Goal: Task Accomplishment & Management: Complete application form

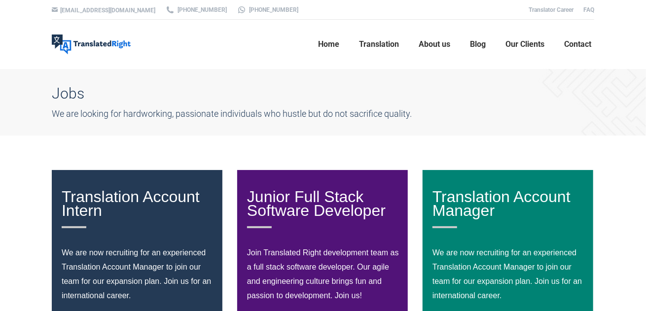
click at [173, 225] on div "Translation Account Intern" at bounding box center [138, 209] width 152 height 38
click at [180, 250] on p "We are now recruiting for an experienced Translation Account Manager to join ou…" at bounding box center [138, 274] width 152 height 57
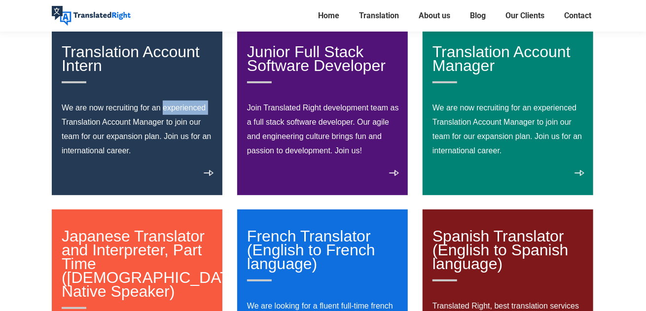
scroll to position [148, 0]
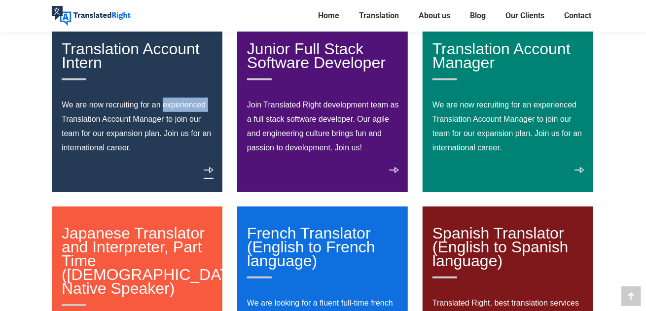
click at [206, 174] on link "View details" at bounding box center [209, 173] width 10 height 12
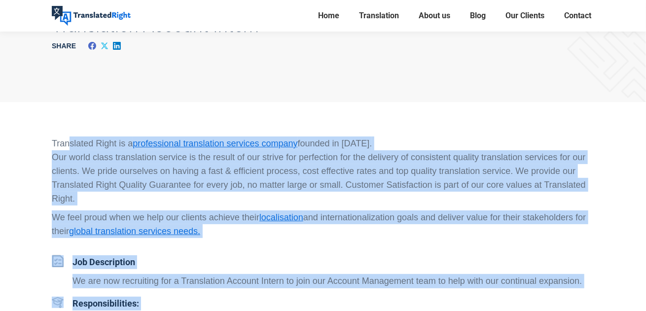
scroll to position [99, 0]
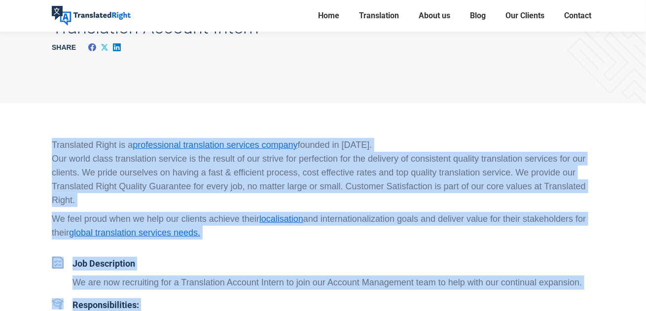
drag, startPoint x: 337, startPoint y: 184, endPoint x: 49, endPoint y: 136, distance: 291.1
copy div "Translated Right is a professional translation services company founded in 2018…"
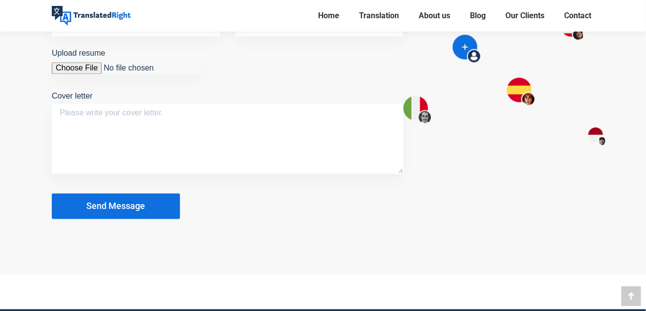
scroll to position [986, 0]
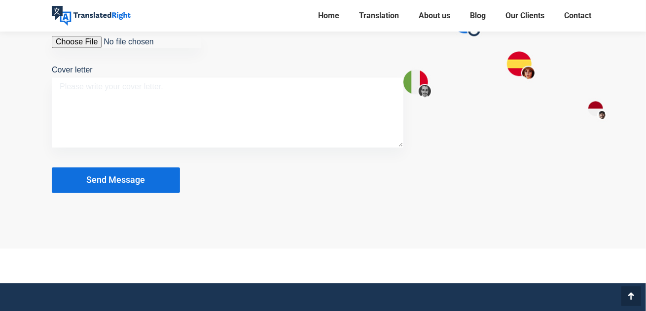
click at [228, 109] on textarea "Cover letter" at bounding box center [228, 112] width 352 height 70
paste textarea "Dear Hiring Team at Translated Right, I am writing to express my interest in th…"
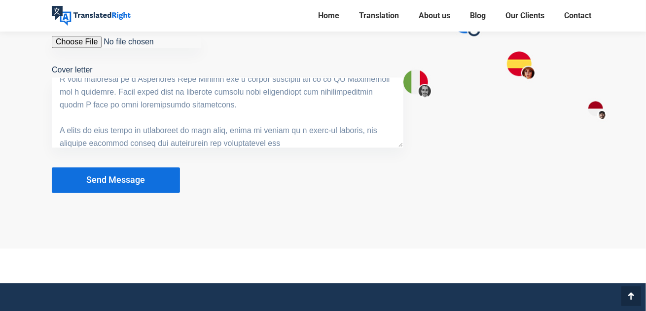
scroll to position [372, 0]
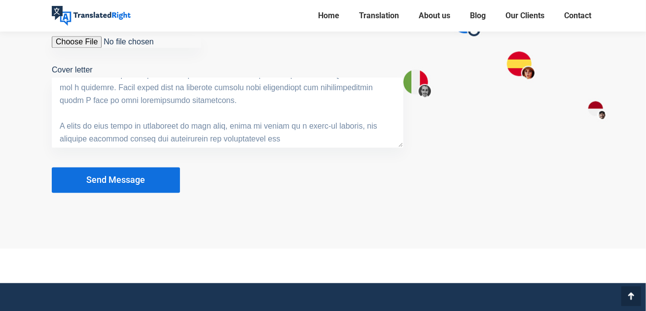
click at [403, 142] on textarea "Cover letter" at bounding box center [228, 112] width 352 height 70
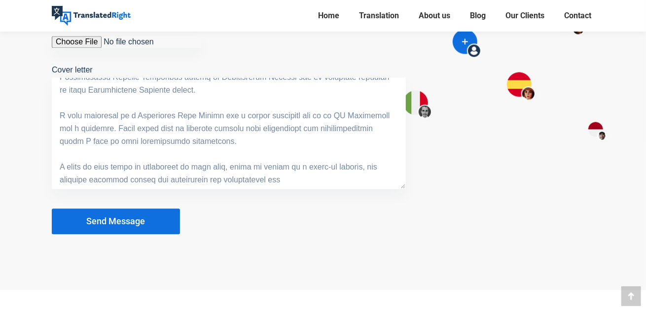
drag, startPoint x: 403, startPoint y: 142, endPoint x: 406, endPoint y: 214, distance: 71.6
click at [406, 220] on div "Come Join Us! Join us as a Translation Account Intern, get involved in our grow…" at bounding box center [227, 32] width 381 height 428
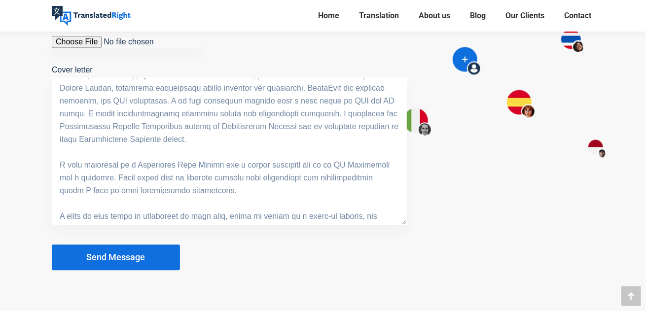
scroll to position [281, 0]
click at [404, 221] on textarea "Cover letter" at bounding box center [229, 151] width 355 height 148
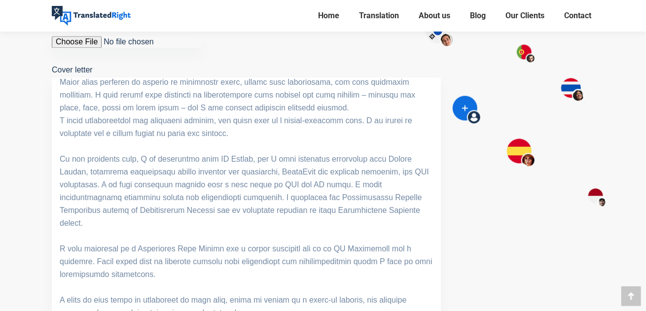
drag, startPoint x: 404, startPoint y: 221, endPoint x: 441, endPoint y: 323, distance: 108.0
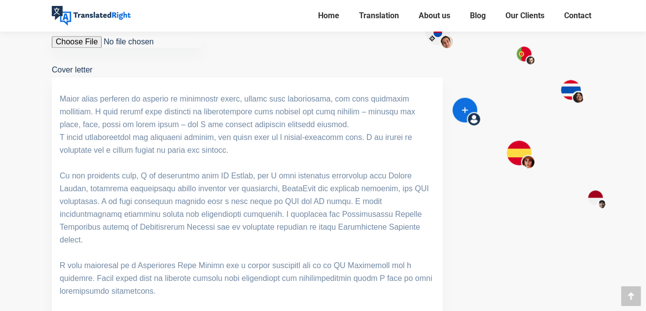
scroll to position [142, 0]
type textarea "Dear Hiring Team at Translated Right, I am writing to express my interest in th…"
click at [253, 203] on textarea "Cover letter" at bounding box center [247, 201] width 391 height 249
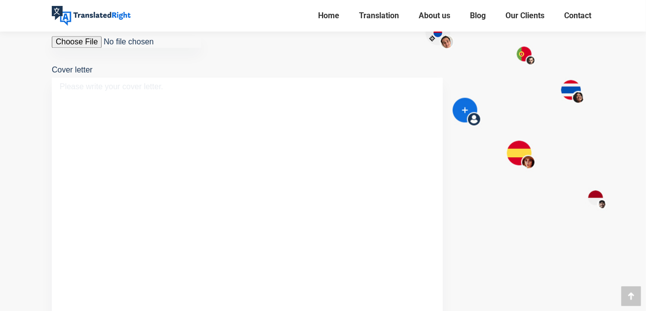
scroll to position [0, 0]
paste textarea "Dear Hiring Team at Translated Right, I am writing to express my interest in th…"
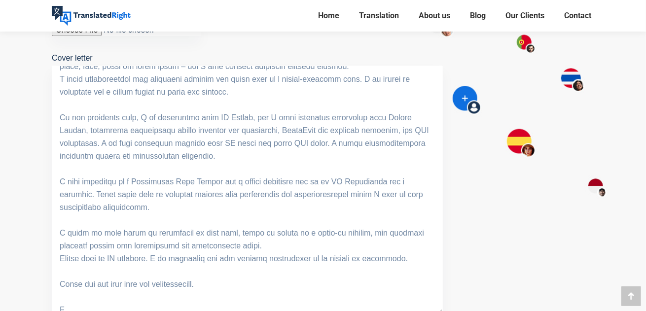
scroll to position [193, 0]
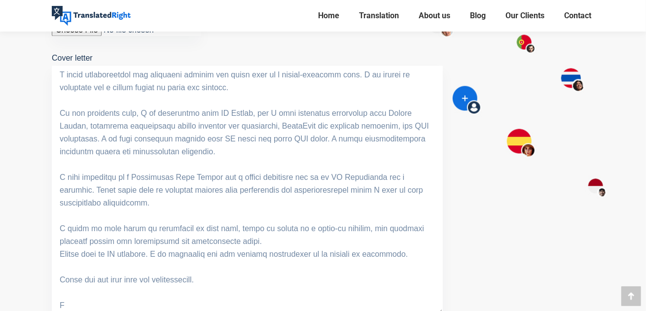
type textarea "Dear Hiring Team at Translated Right, I am writing to express my interest in th…"
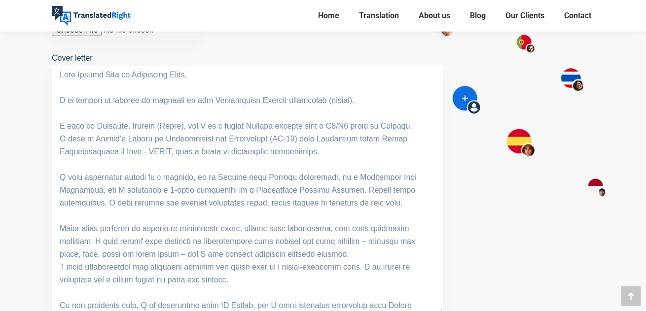
scroll to position [1196, 0]
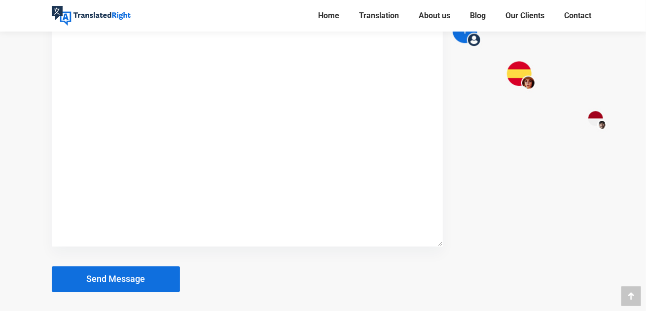
scroll to position [918, 0]
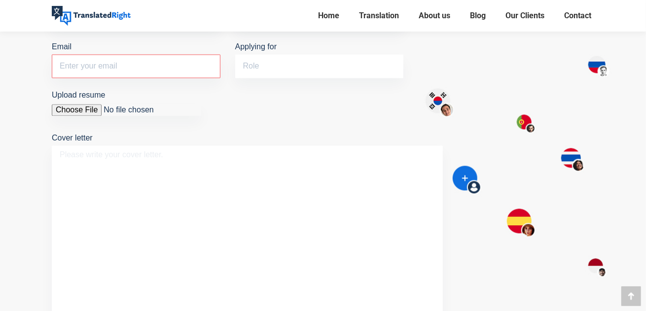
click at [213, 203] on textarea "Cover letter" at bounding box center [247, 270] width 391 height 249
paste textarea "Dear Hiring Team at Translated Right, I am writing to express my interest in th…"
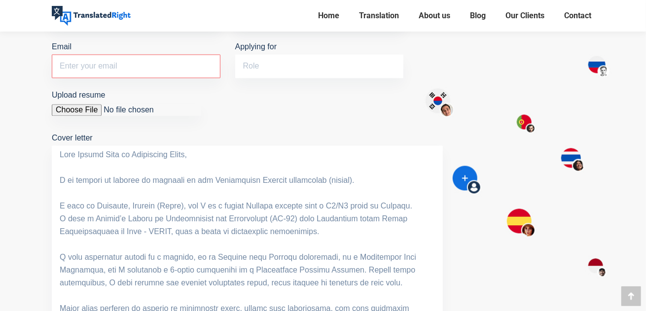
scroll to position [998, 0]
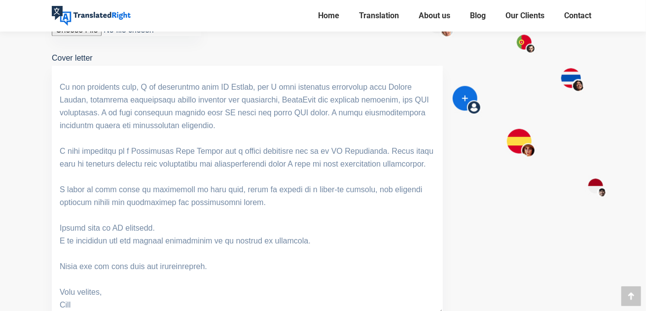
type textarea "Dear Hiring Team at Translated Right, I am writing to express my interest in th…"
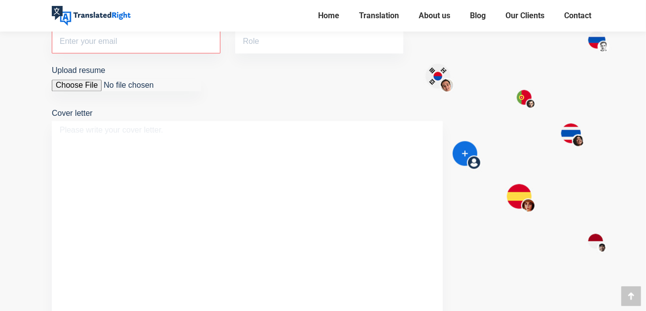
scroll to position [850, 0]
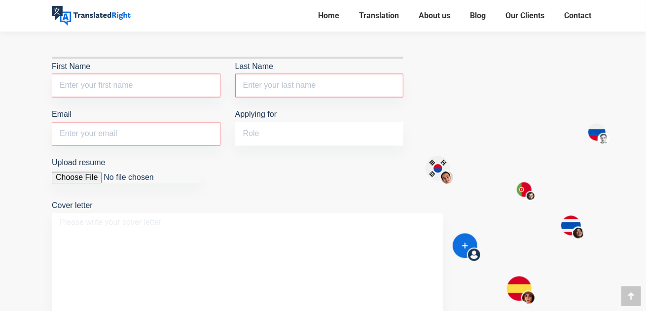
paste textarea "Dear Hiring Team at Translated Right, I am writing to express my interest in th…"
type textarea "Dear Hiring Team at Translated Right, I am writing to express my interest in th…"
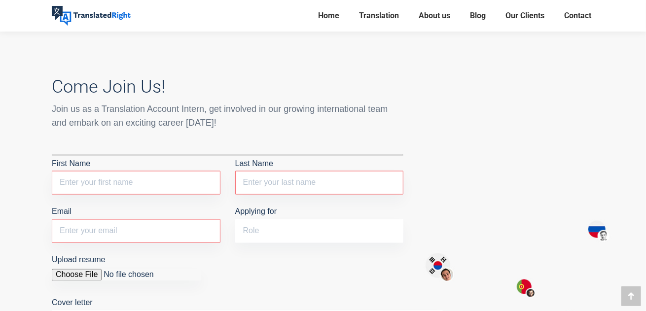
scroll to position [751, 0]
click at [127, 178] on input "First Name The field is required." at bounding box center [136, 185] width 169 height 24
type input "Elena"
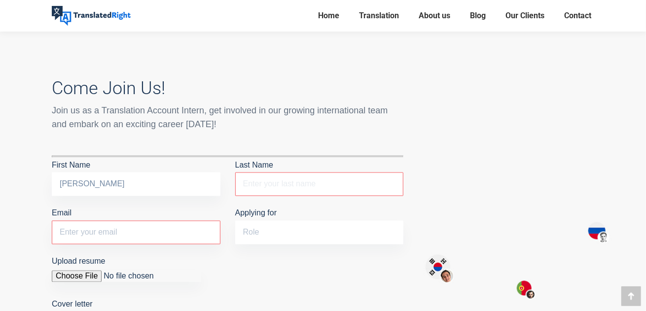
click at [288, 180] on input "Last Name The field is required." at bounding box center [319, 185] width 169 height 24
type input "Bosi"
click at [271, 231] on input "Applying for" at bounding box center [319, 233] width 169 height 24
type input "Translation Account Intern"
click at [181, 236] on input "Email The field is required." at bounding box center [136, 233] width 169 height 24
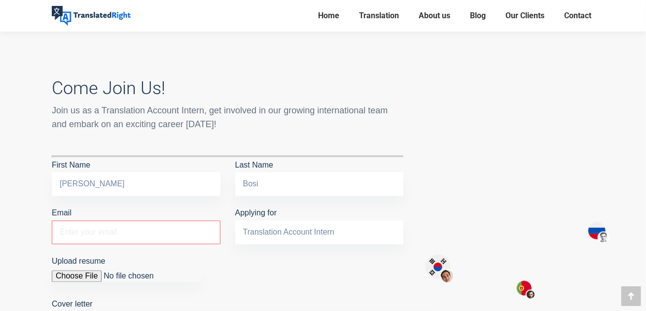
click at [181, 236] on input "Email The field is required." at bounding box center [136, 233] width 169 height 24
type input "eleena.bosi@gmail.com"
click at [84, 272] on input "Upload resume" at bounding box center [127, 277] width 150 height 12
type input "C:\fakepath\Elena Bosi_CV - 2025.pdf"
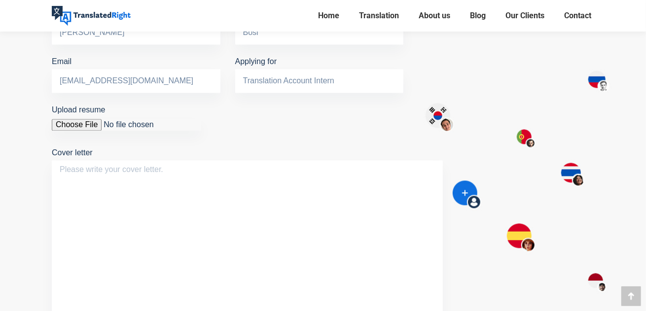
scroll to position [900, 0]
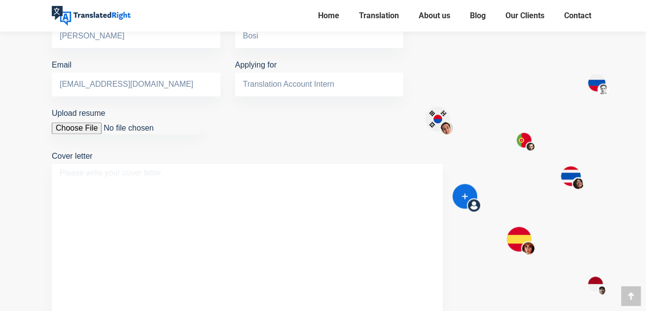
click at [286, 219] on textarea "Cover letter" at bounding box center [247, 288] width 391 height 249
paste textarea "Dear Hiring Team at Translated Right, I am writing to express my interest in th…"
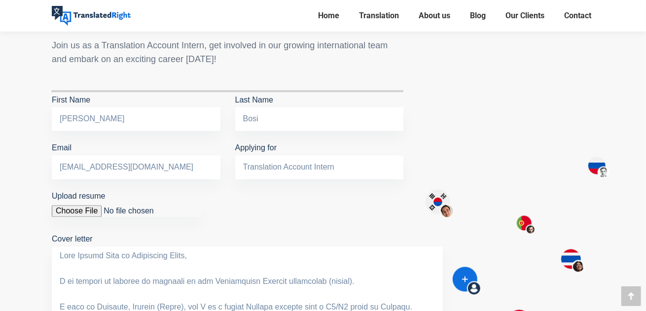
scroll to position [801, 0]
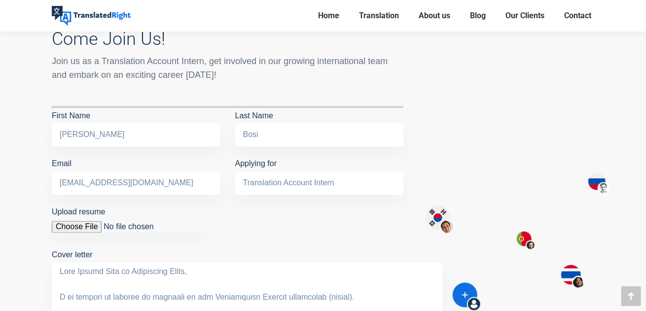
type textarea "Dear Hiring Team at Translated Right, I am writing to express my interest in th…"
click at [186, 177] on input "eleena.bosi@gmail.com" at bounding box center [136, 184] width 169 height 24
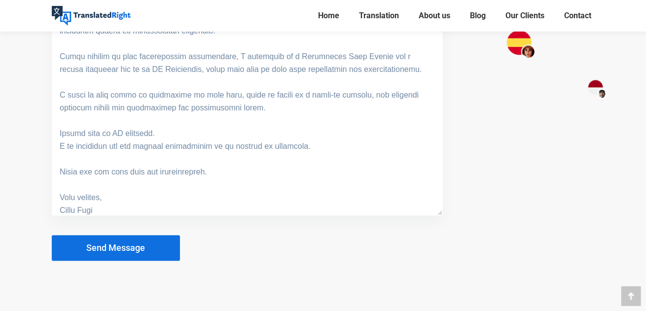
scroll to position [219, 0]
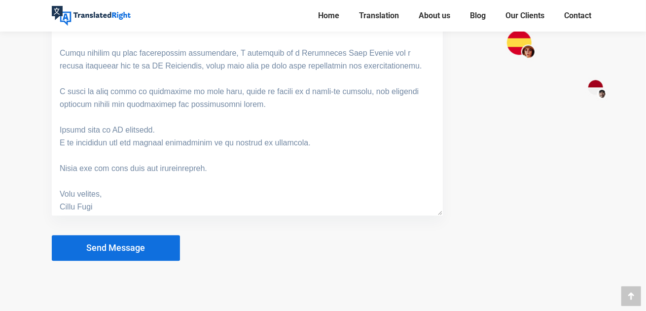
click at [147, 247] on button "Send Message" at bounding box center [116, 248] width 128 height 26
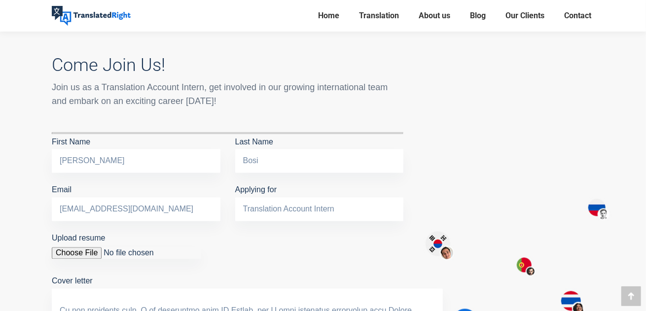
scroll to position [751, 0]
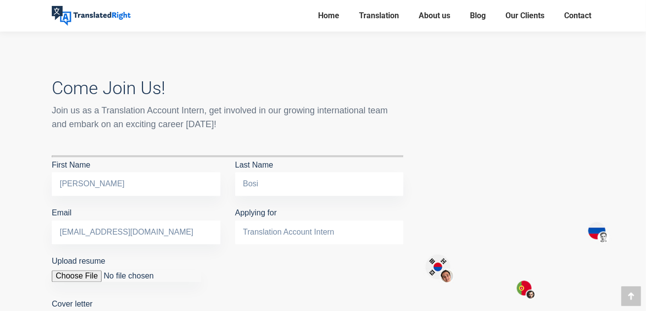
click at [369, 239] on input "Translation Account Intern" at bounding box center [319, 233] width 169 height 24
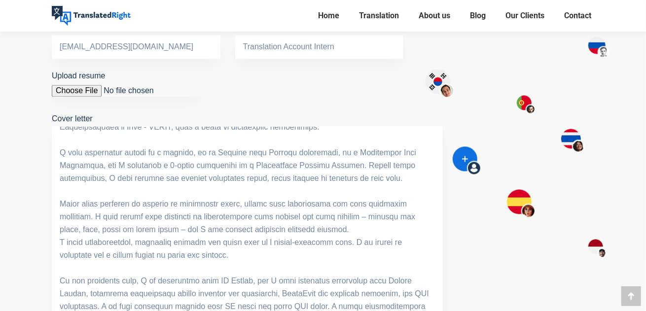
scroll to position [99, 0]
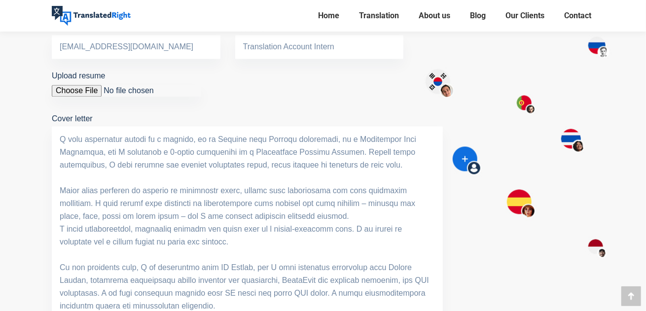
click at [249, 244] on textarea "Cover letter" at bounding box center [247, 251] width 391 height 249
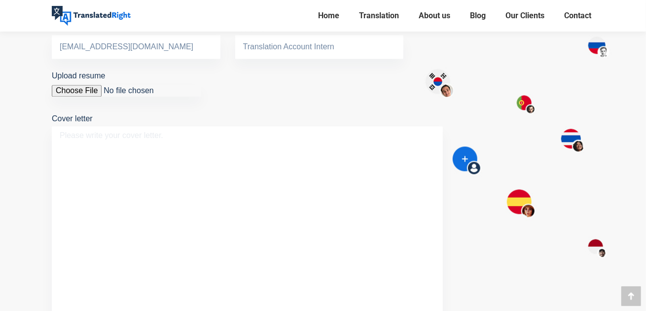
scroll to position [0, 0]
click at [169, 212] on textarea "Cover letter" at bounding box center [247, 251] width 391 height 249
paste textarea "Dear Hiring Team at Translated Right, I am writing to express my interest in th…"
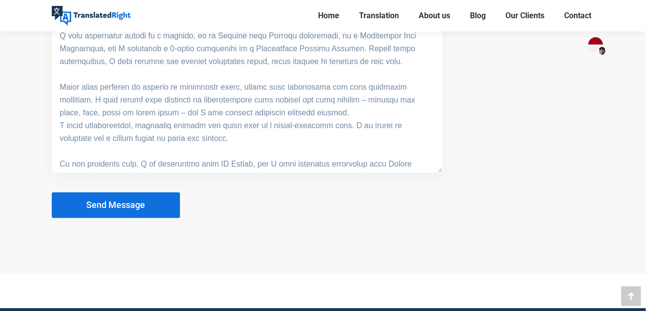
scroll to position [1146, 0]
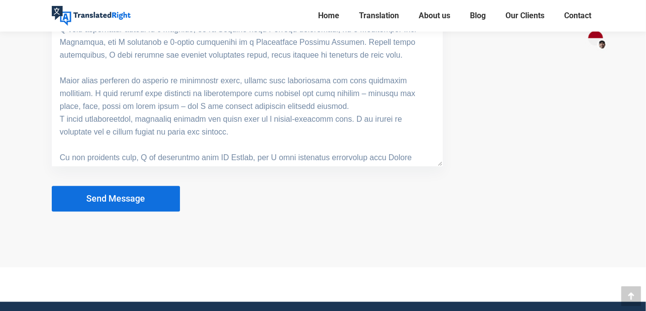
type textarea "Dear Hiring Team at Translated Right, I am writing to express my interest in th…"
click at [177, 206] on button "Send Message" at bounding box center [116, 199] width 128 height 26
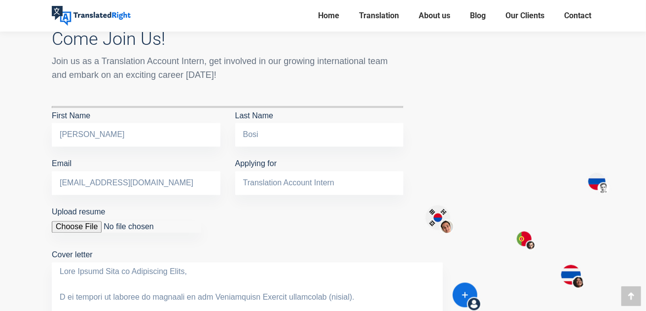
scroll to position [603, 0]
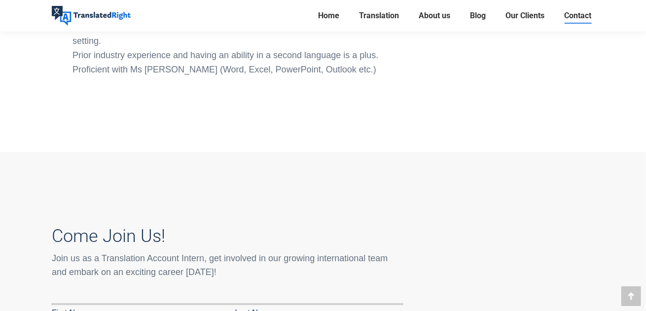
click at [572, 12] on span "Contact" at bounding box center [577, 16] width 27 height 10
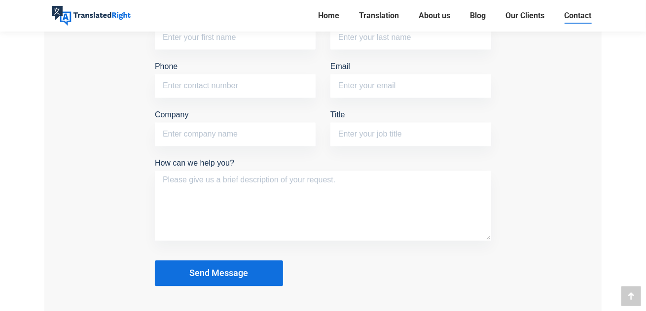
scroll to position [1135, 0]
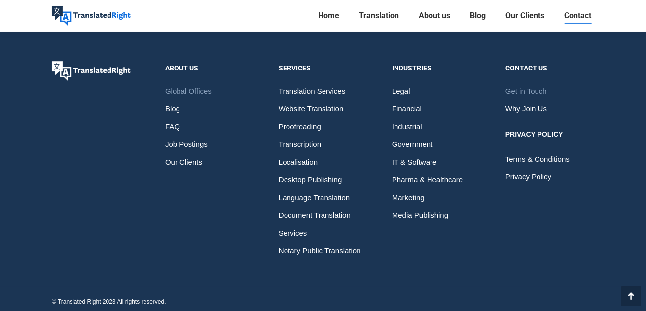
scroll to position [1614, 0]
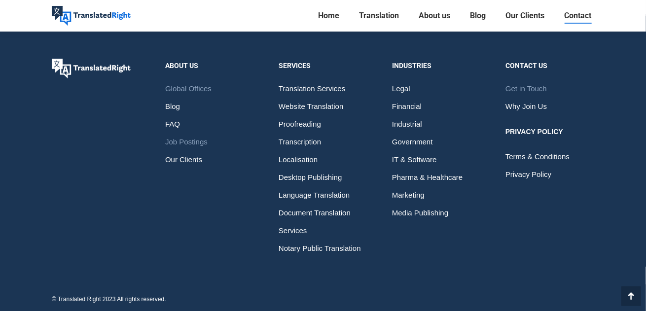
click at [181, 135] on span "Job Postings" at bounding box center [186, 142] width 42 height 18
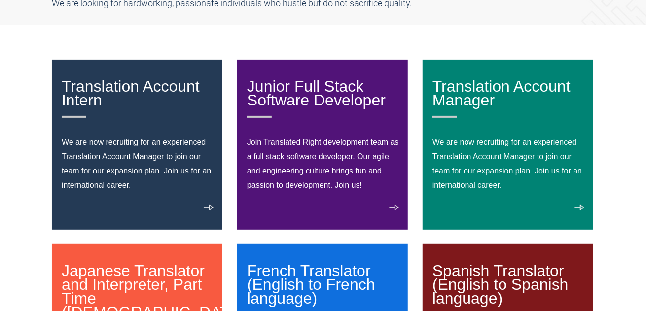
scroll to position [148, 0]
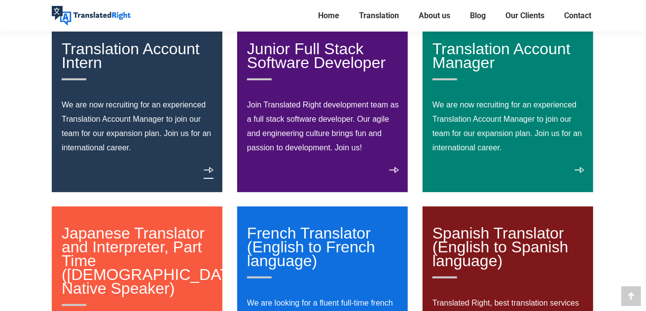
click at [209, 172] on link "View details" at bounding box center [209, 173] width 10 height 12
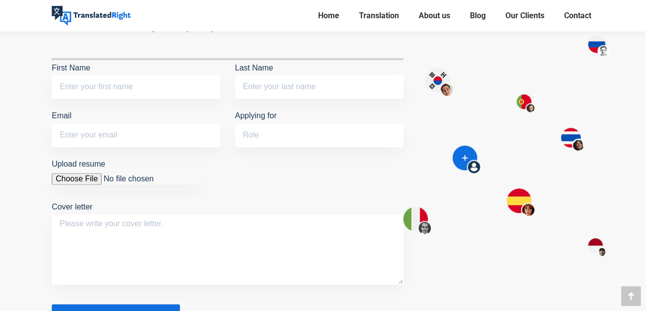
scroll to position [839, 0]
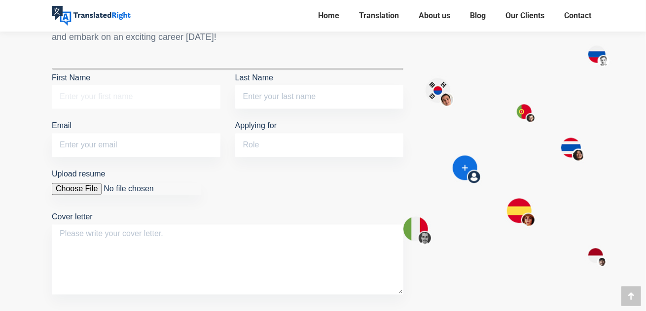
click at [172, 99] on input "First Name" at bounding box center [136, 97] width 169 height 24
type input "[PERSON_NAME]"
click at [290, 90] on input "Last Name" at bounding box center [319, 97] width 169 height 24
type input "Bosi"
click at [138, 146] on input "Email" at bounding box center [136, 146] width 169 height 24
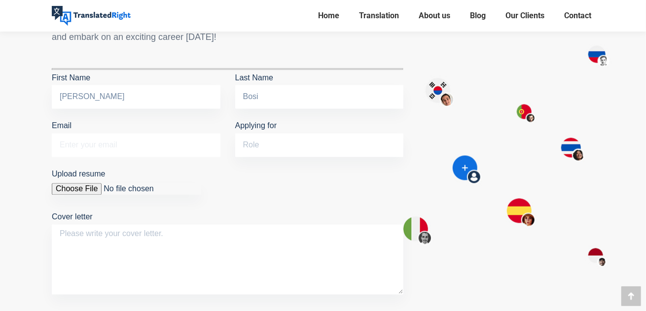
type input "eleena.bosi@gmail.com"
click at [266, 153] on input "Applying for" at bounding box center [319, 146] width 169 height 24
type input "Translation Account Intern"
click at [75, 185] on input "Upload resume" at bounding box center [127, 190] width 150 height 12
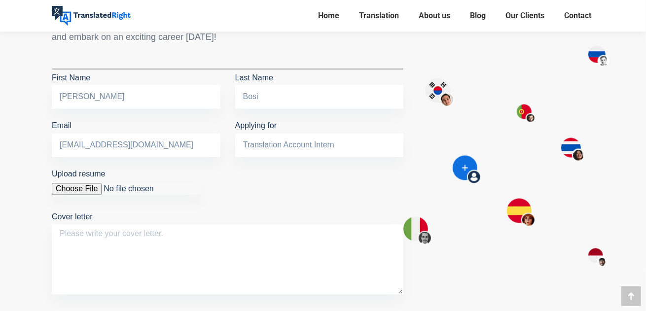
type input "C:\fakepath\Elena Bosi_CV - 2025.pdf"
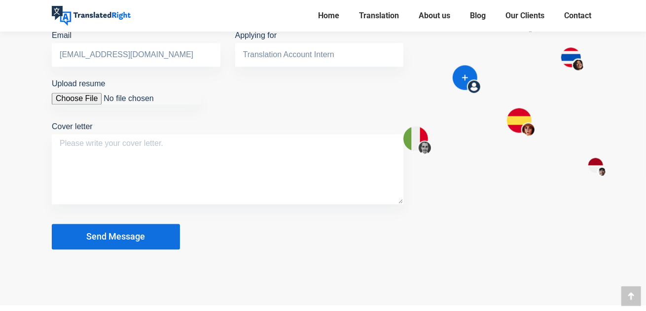
scroll to position [937, 0]
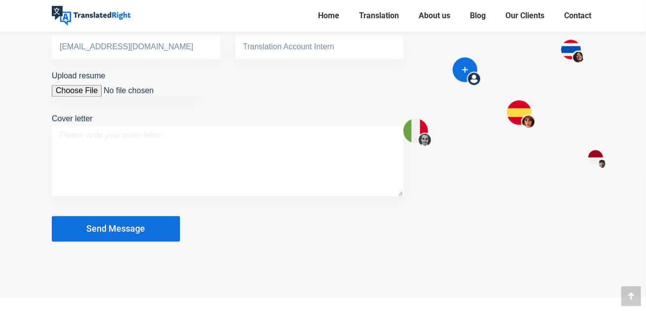
click at [215, 140] on textarea "Cover letter" at bounding box center [228, 162] width 352 height 70
paste textarea "Dear Hiring Team at Translated Right, I am writing to express my interest in th…"
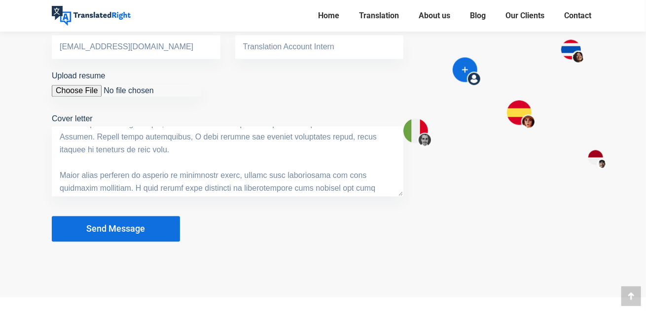
scroll to position [0, 0]
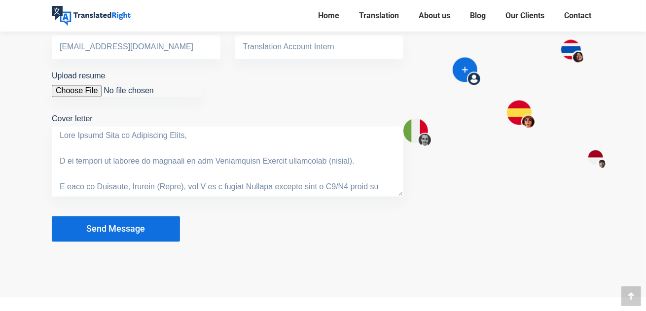
type textarea "Dear Hiring Team at Translated Right, I am writing to express my interest in th…"
click at [151, 230] on button "Send Message" at bounding box center [116, 230] width 128 height 26
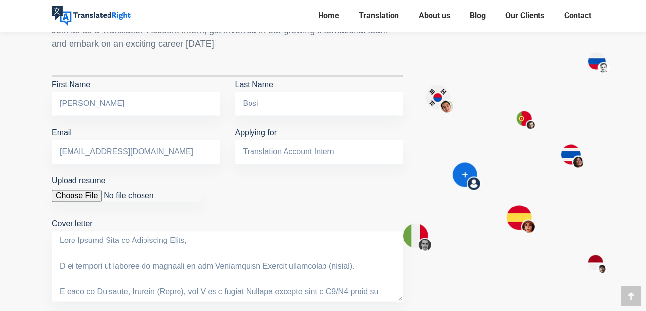
scroll to position [789, 0]
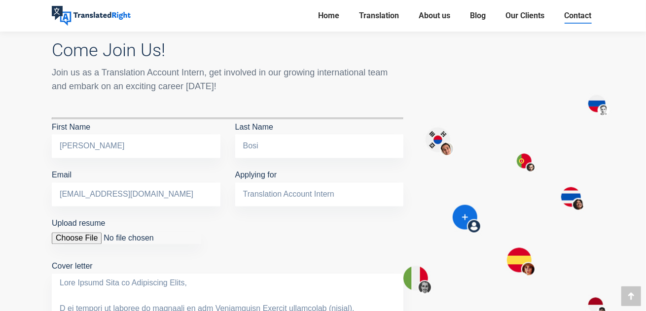
click at [562, 14] on link "Contact" at bounding box center [578, 16] width 33 height 14
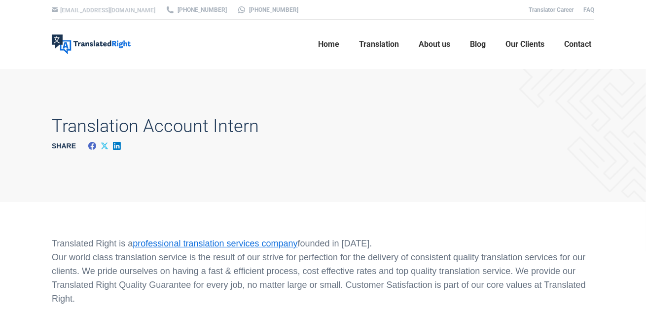
click at [123, 9] on link "[EMAIL_ADDRESS][DOMAIN_NAME]" at bounding box center [107, 10] width 95 height 7
click at [587, 9] on link "FAQ" at bounding box center [589, 9] width 11 height 7
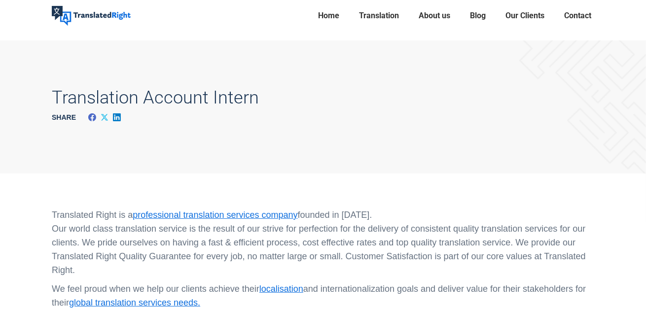
scroll to position [99, 0]
